Goal: Task Accomplishment & Management: Use online tool/utility

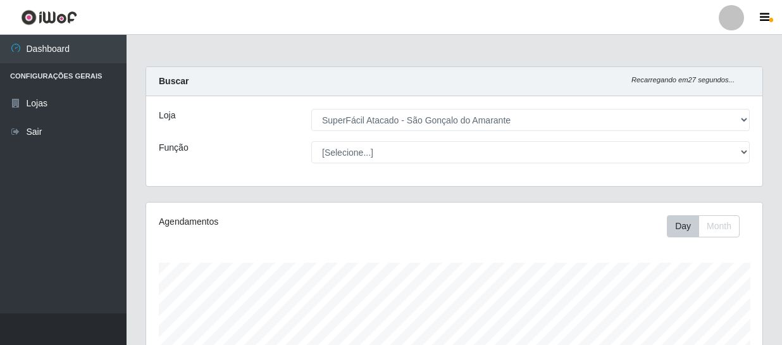
select select "408"
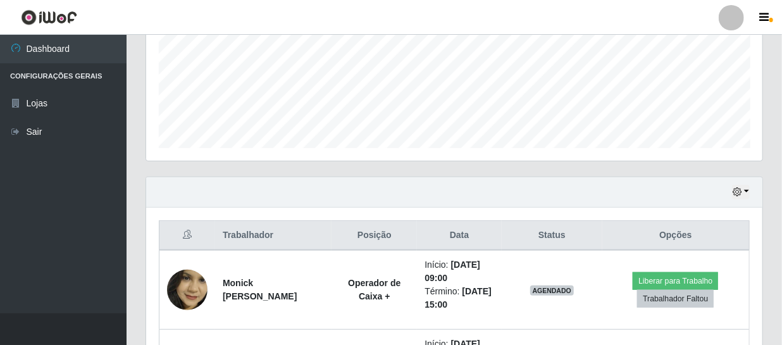
scroll to position [263, 616]
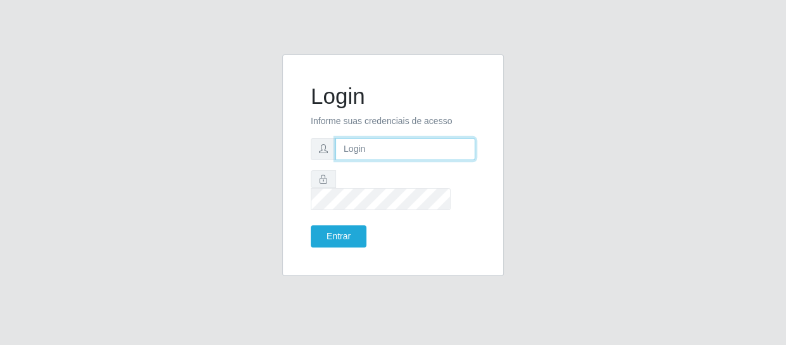
click at [347, 152] on input "text" at bounding box center [405, 149] width 140 height 22
type input "[EMAIL_ADDRESS][DOMAIN_NAME]"
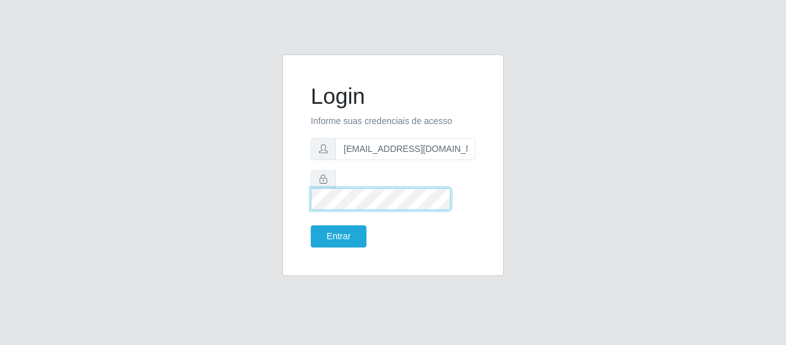
click at [311, 225] on button "Entrar" at bounding box center [339, 236] width 56 height 22
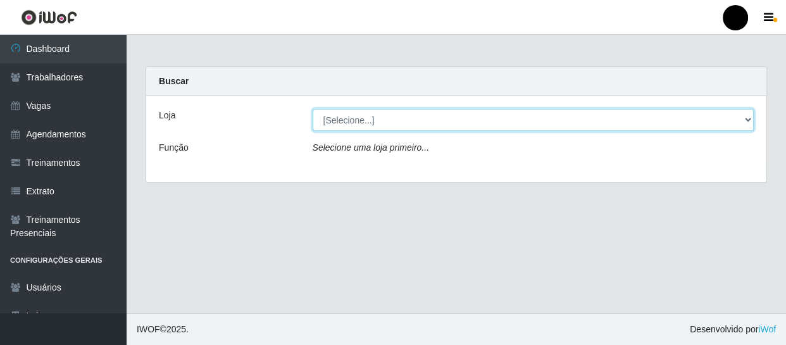
click at [748, 122] on select "[Selecione...] SuperFácil Atacado - Emaús SuperFácil Atacado - Rodoviária Super…" at bounding box center [534, 120] width 442 height 22
select select "408"
click at [313, 109] on select "[Selecione...] SuperFácil Atacado - Emaús SuperFácil Atacado - Rodoviária Super…" at bounding box center [534, 120] width 442 height 22
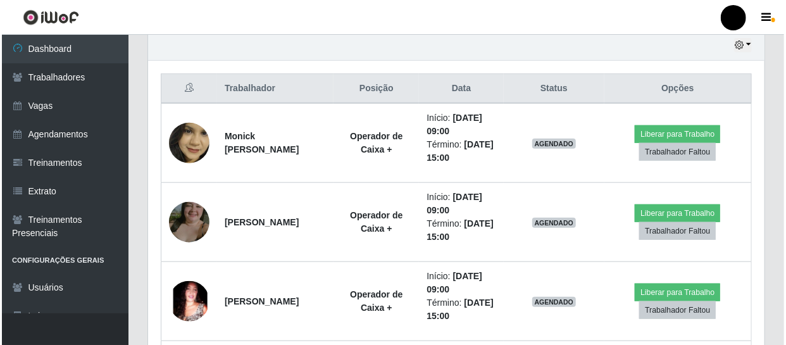
scroll to position [460, 0]
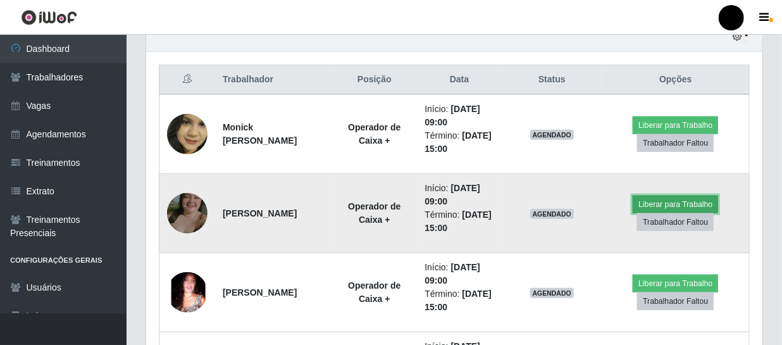
click at [691, 200] on button "Liberar para Trabalho" at bounding box center [675, 205] width 85 height 18
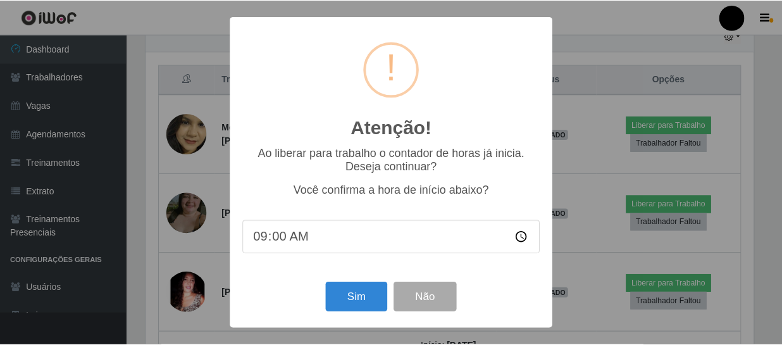
scroll to position [263, 611]
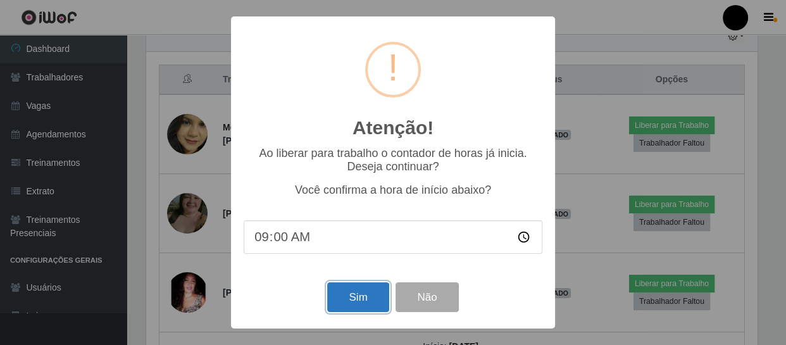
click at [349, 297] on button "Sim" at bounding box center [357, 297] width 61 height 30
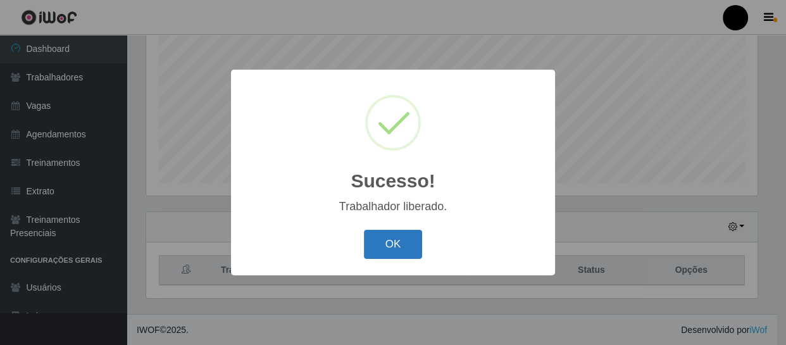
click at [405, 248] on button "OK" at bounding box center [393, 245] width 59 height 30
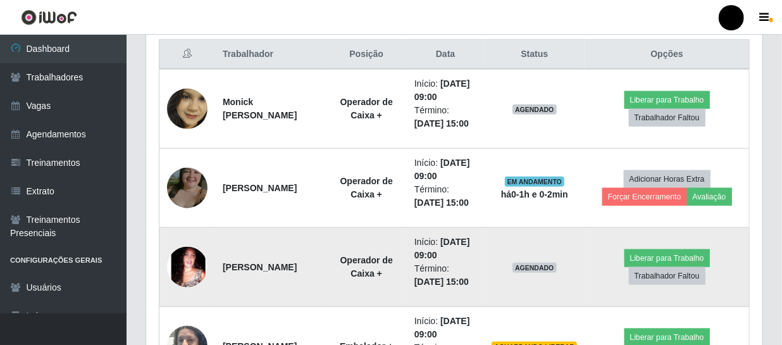
scroll to position [557, 0]
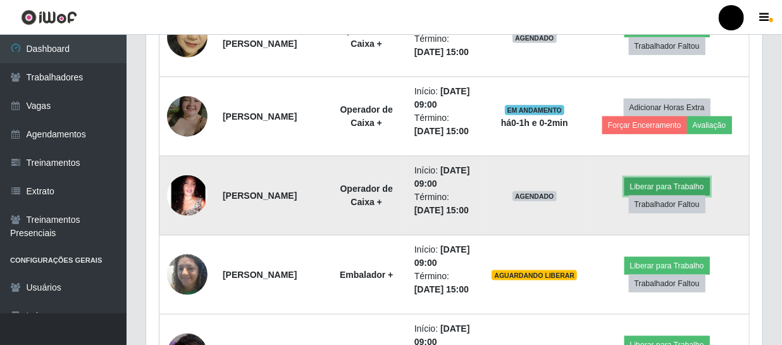
click at [677, 187] on button "Liberar para Trabalho" at bounding box center [667, 187] width 85 height 18
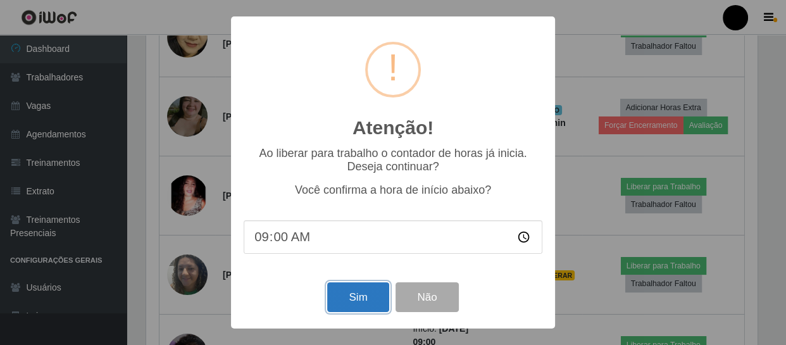
click at [350, 303] on button "Sim" at bounding box center [357, 297] width 61 height 30
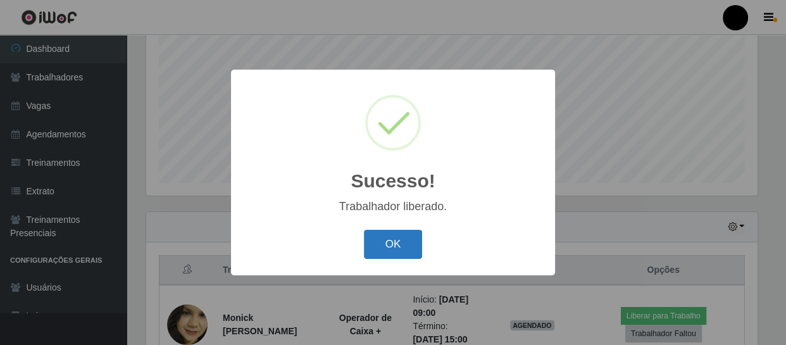
click at [411, 241] on button "OK" at bounding box center [393, 245] width 59 height 30
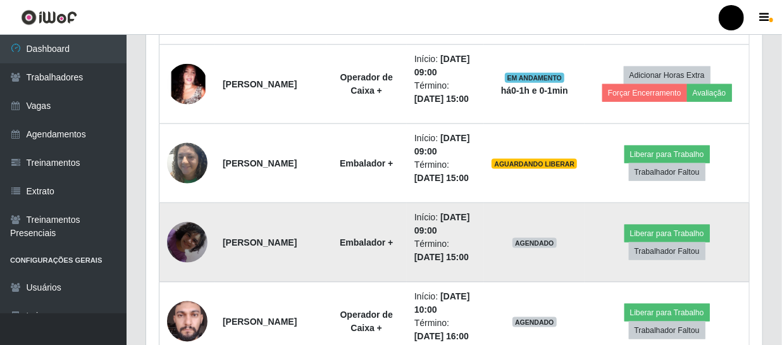
scroll to position [672, 0]
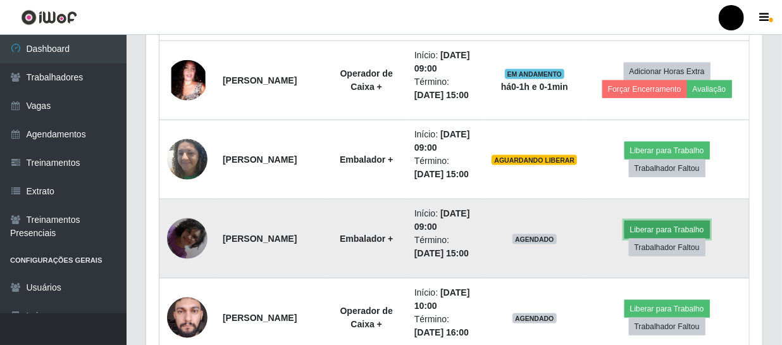
click at [654, 230] on button "Liberar para Trabalho" at bounding box center [667, 230] width 85 height 18
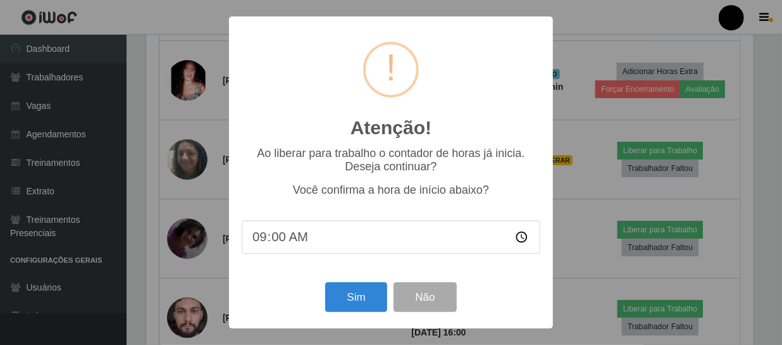
scroll to position [263, 611]
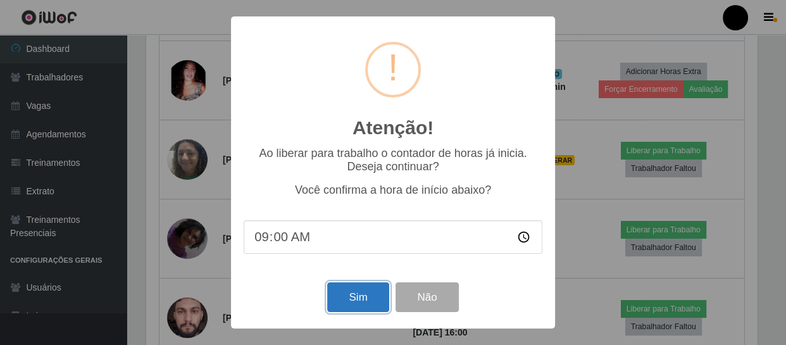
click at [350, 299] on button "Sim" at bounding box center [357, 297] width 61 height 30
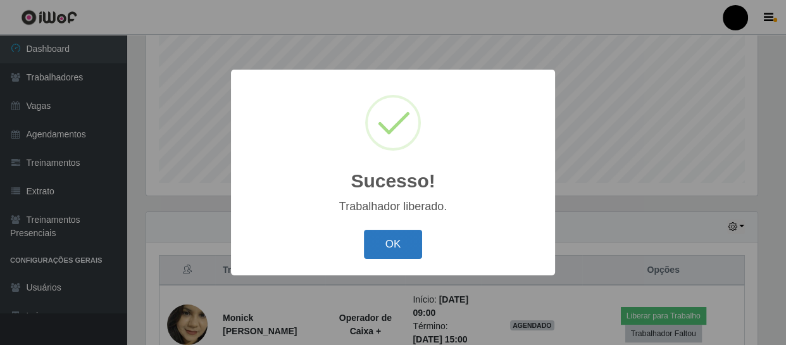
click at [383, 249] on button "OK" at bounding box center [393, 245] width 59 height 30
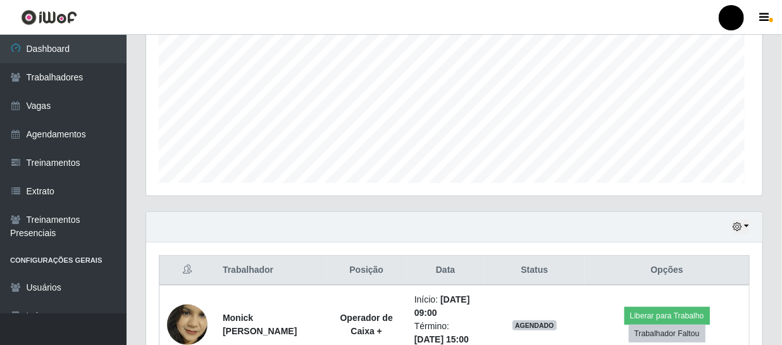
scroll to position [263, 616]
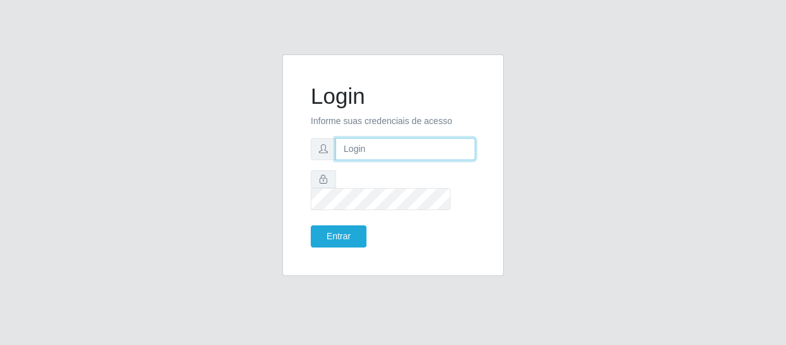
click at [380, 156] on input "text" at bounding box center [405, 149] width 140 height 22
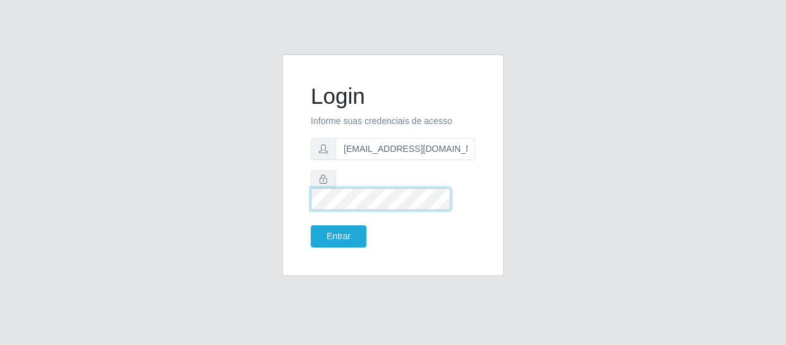
click at [311, 225] on button "Entrar" at bounding box center [339, 236] width 56 height 22
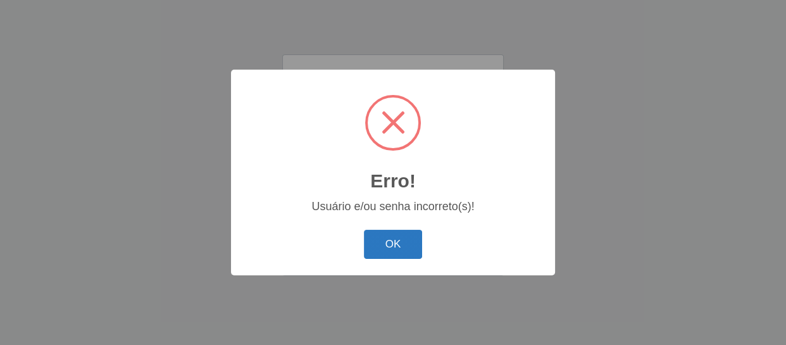
click at [394, 254] on button "OK" at bounding box center [393, 245] width 59 height 30
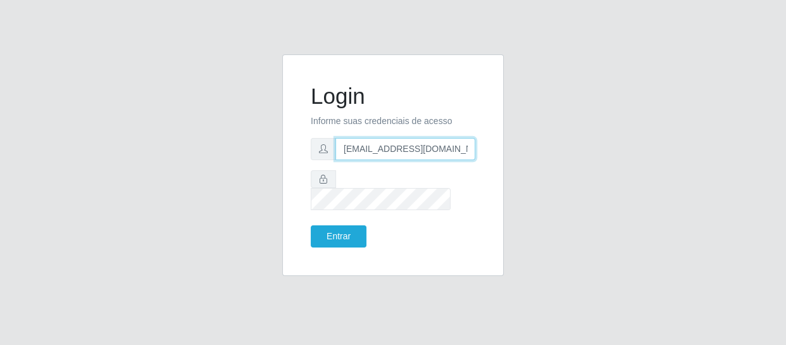
click at [362, 158] on input "Framcileide1383@gmail.com" at bounding box center [405, 149] width 140 height 22
type input "Francileide1383@gmail.com"
click at [311, 225] on button "Entrar" at bounding box center [339, 236] width 56 height 22
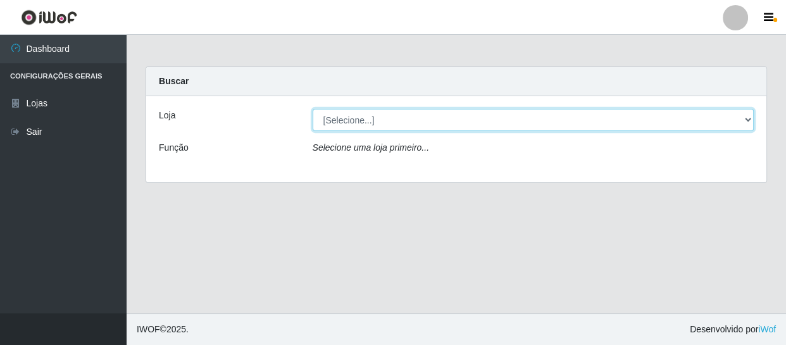
click at [750, 120] on select "[Selecione...] SuperFácil Atacado - São Gonçalo do Amarante" at bounding box center [534, 120] width 442 height 22
select select "408"
click at [313, 109] on select "[Selecione...] SuperFácil Atacado - São Gonçalo do Amarante" at bounding box center [534, 120] width 442 height 22
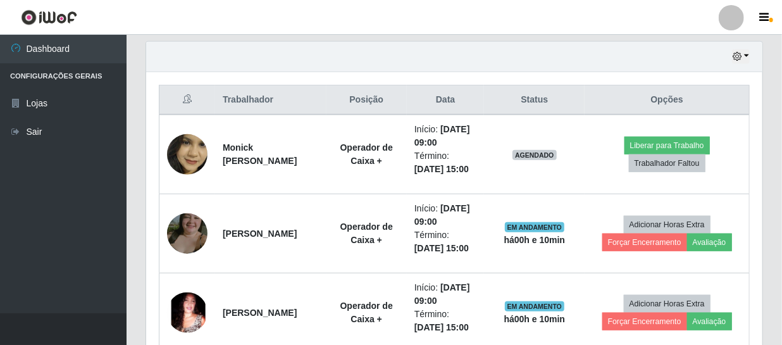
scroll to position [460, 0]
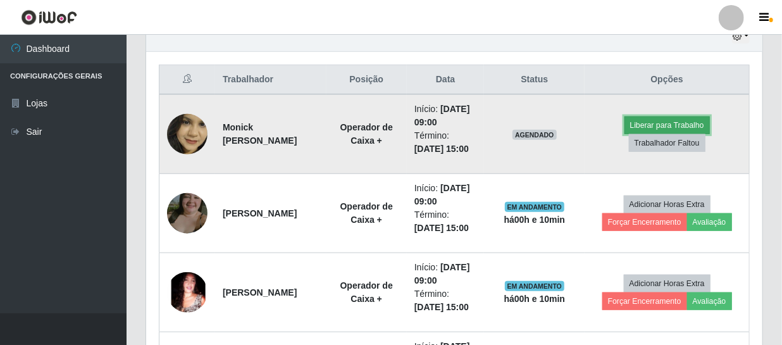
click at [669, 120] on button "Liberar para Trabalho" at bounding box center [667, 125] width 85 height 18
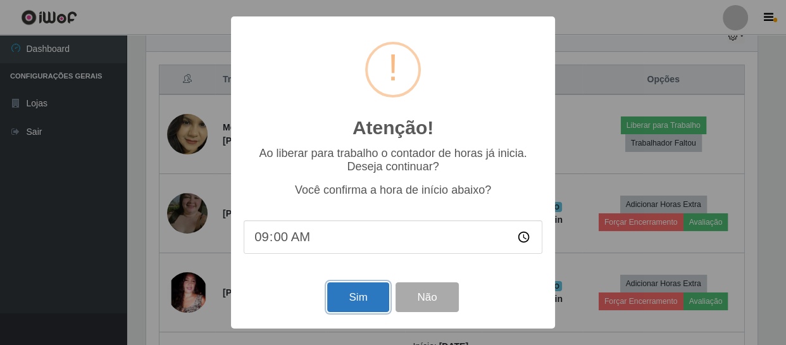
click at [340, 301] on button "Sim" at bounding box center [357, 297] width 61 height 30
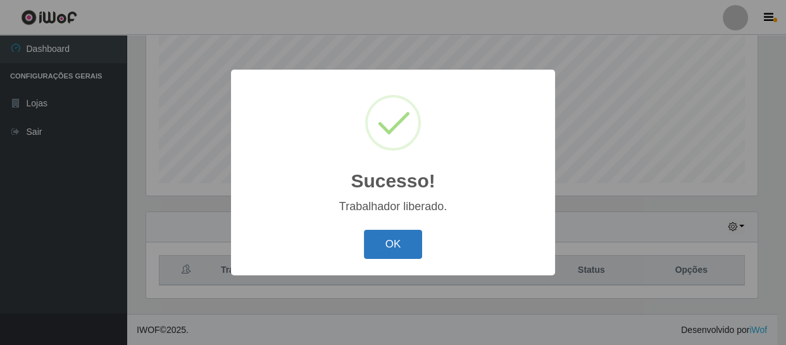
click at [382, 241] on button "OK" at bounding box center [393, 245] width 59 height 30
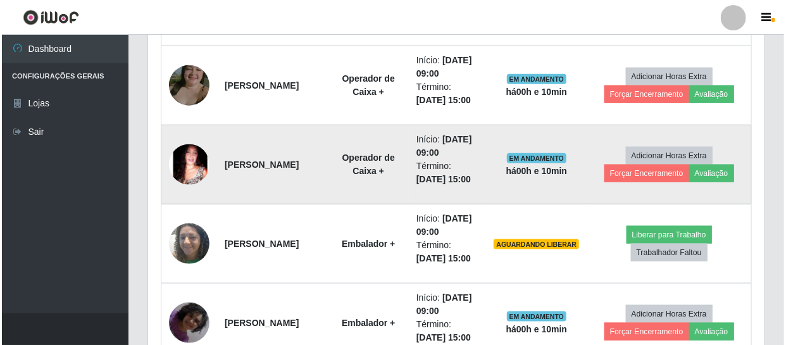
scroll to position [615, 0]
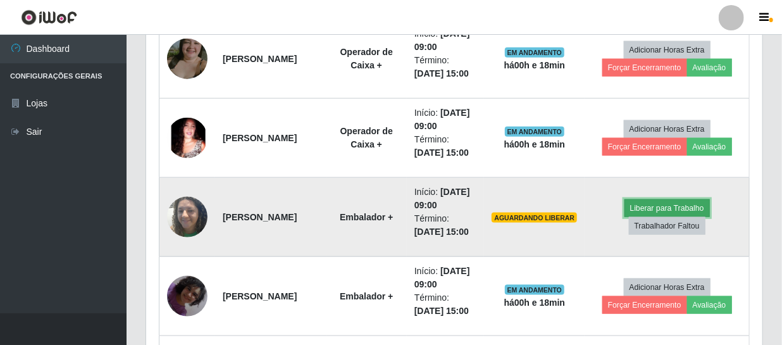
click at [668, 208] on button "Liberar para Trabalho" at bounding box center [667, 208] width 85 height 18
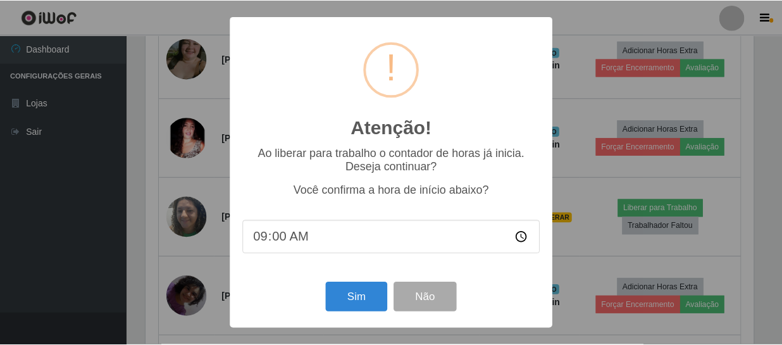
scroll to position [263, 611]
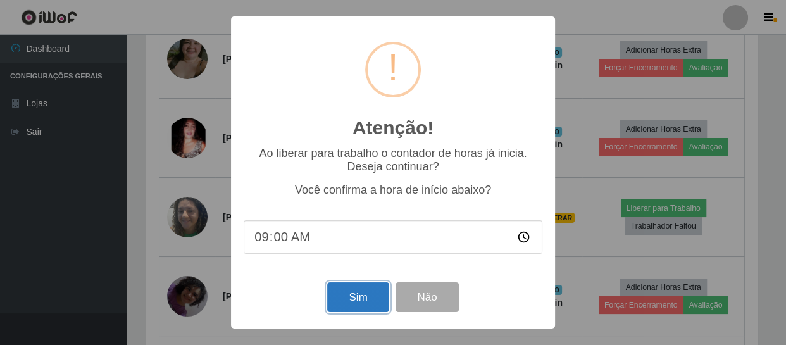
click at [361, 296] on button "Sim" at bounding box center [357, 297] width 61 height 30
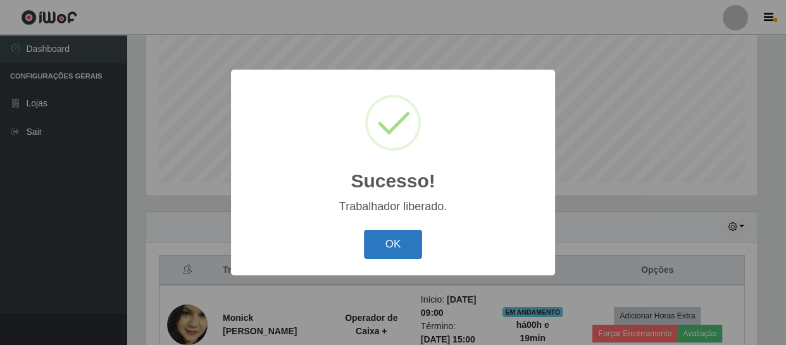
click at [411, 250] on button "OK" at bounding box center [393, 245] width 59 height 30
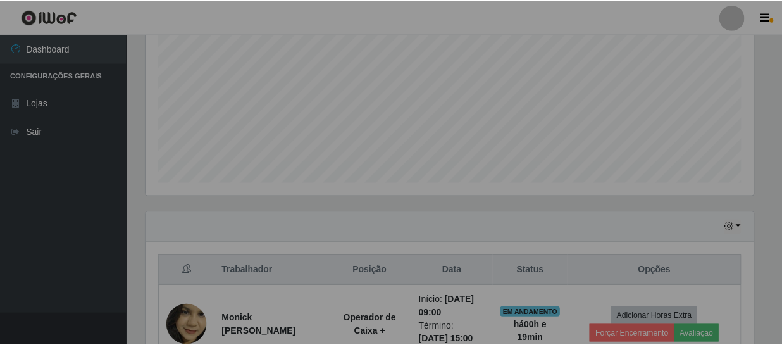
scroll to position [263, 616]
